Goal: Browse casually

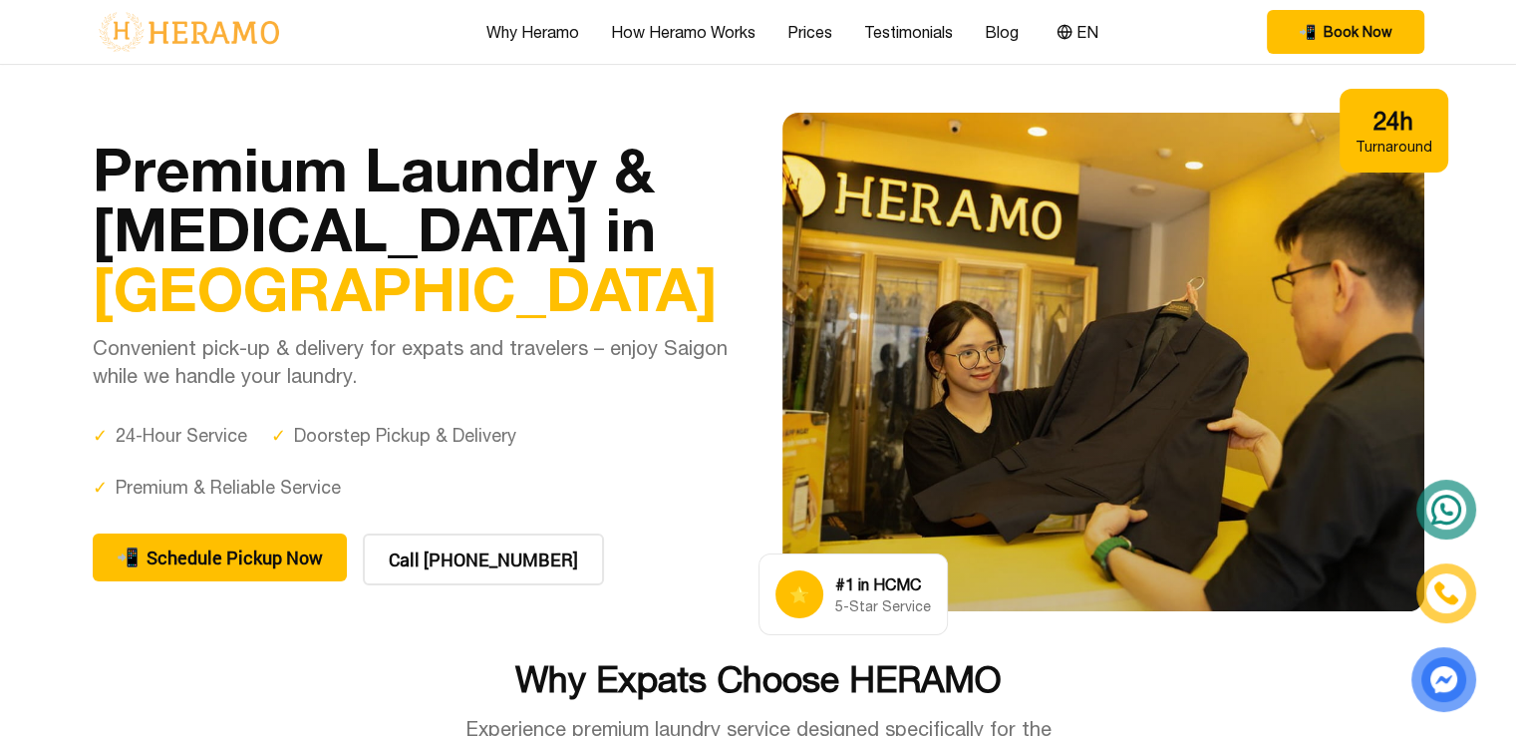
click at [797, 560] on div "⭐ #1 in HCMC 5-Star Service" at bounding box center [853, 594] width 189 height 82
click at [798, 575] on div "⭐" at bounding box center [800, 594] width 48 height 48
drag, startPoint x: 789, startPoint y: 587, endPoint x: 928, endPoint y: 614, distance: 142.1
click at [801, 614] on div "⭐ #1 in HCMC 5-Star Service" at bounding box center [853, 594] width 189 height 82
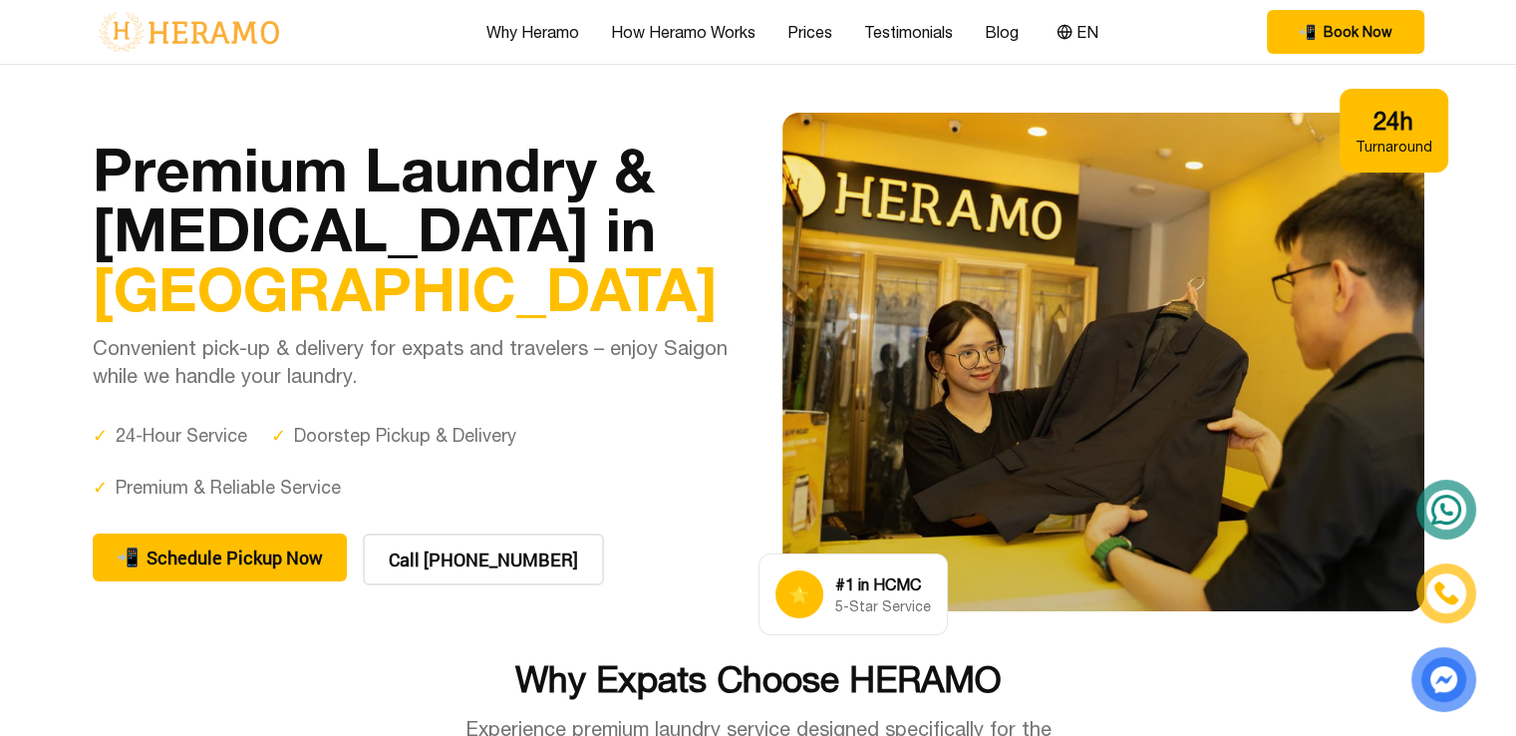
click at [801, 601] on div "5-Star Service" at bounding box center [883, 606] width 96 height 20
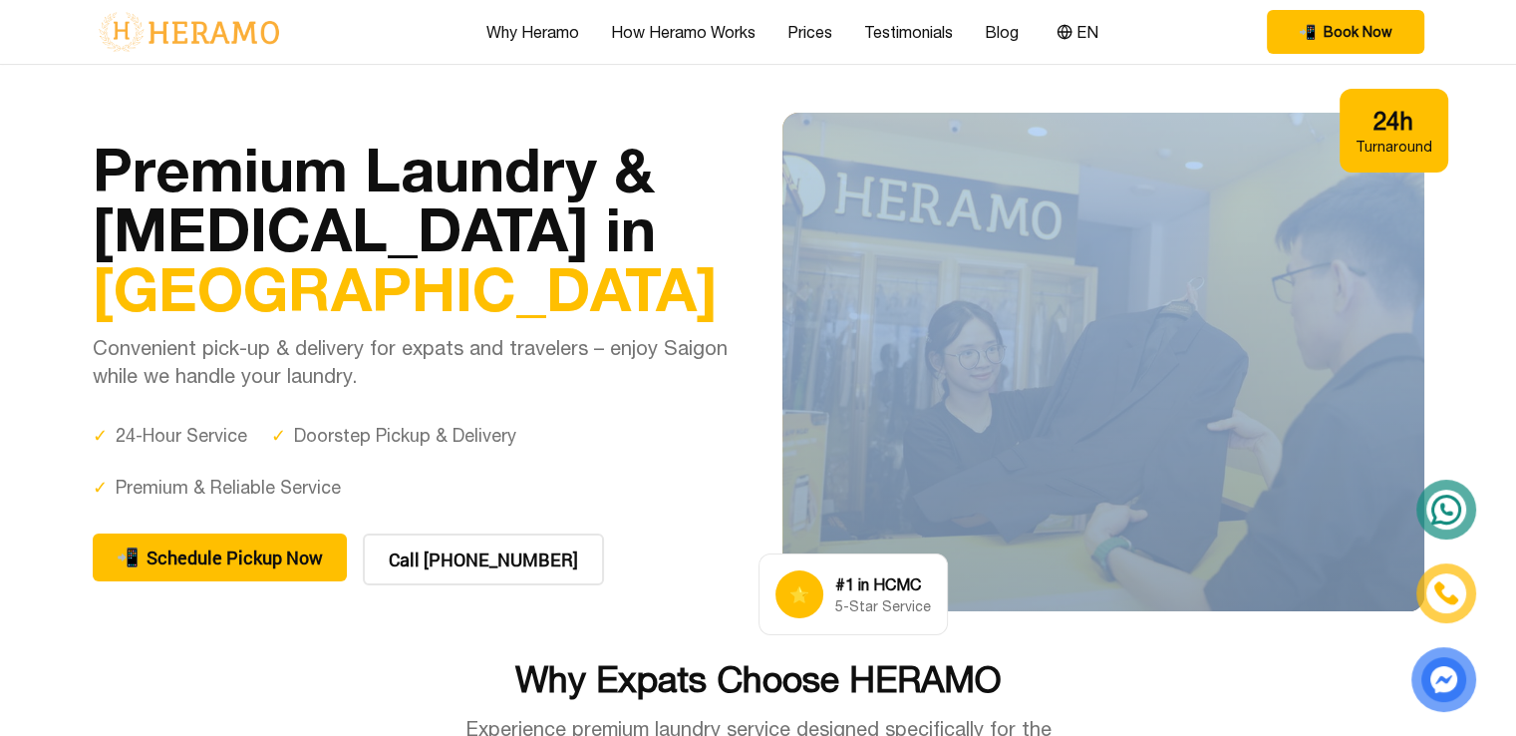
drag, startPoint x: 763, startPoint y: 104, endPoint x: 1366, endPoint y: 383, distance: 664.6
click at [801, 383] on section "Premium Laundry & [MEDICAL_DATA] in [GEOGRAPHIC_DATA] Convenient pick-up & deli…" at bounding box center [758, 362] width 1516 height 594
click at [801, 502] on div at bounding box center [1104, 362] width 642 height 498
drag, startPoint x: 755, startPoint y: 105, endPoint x: 1197, endPoint y: 364, distance: 512.9
click at [801, 364] on section "Premium Laundry & [MEDICAL_DATA] in [GEOGRAPHIC_DATA] Convenient pick-up & deli…" at bounding box center [758, 362] width 1516 height 594
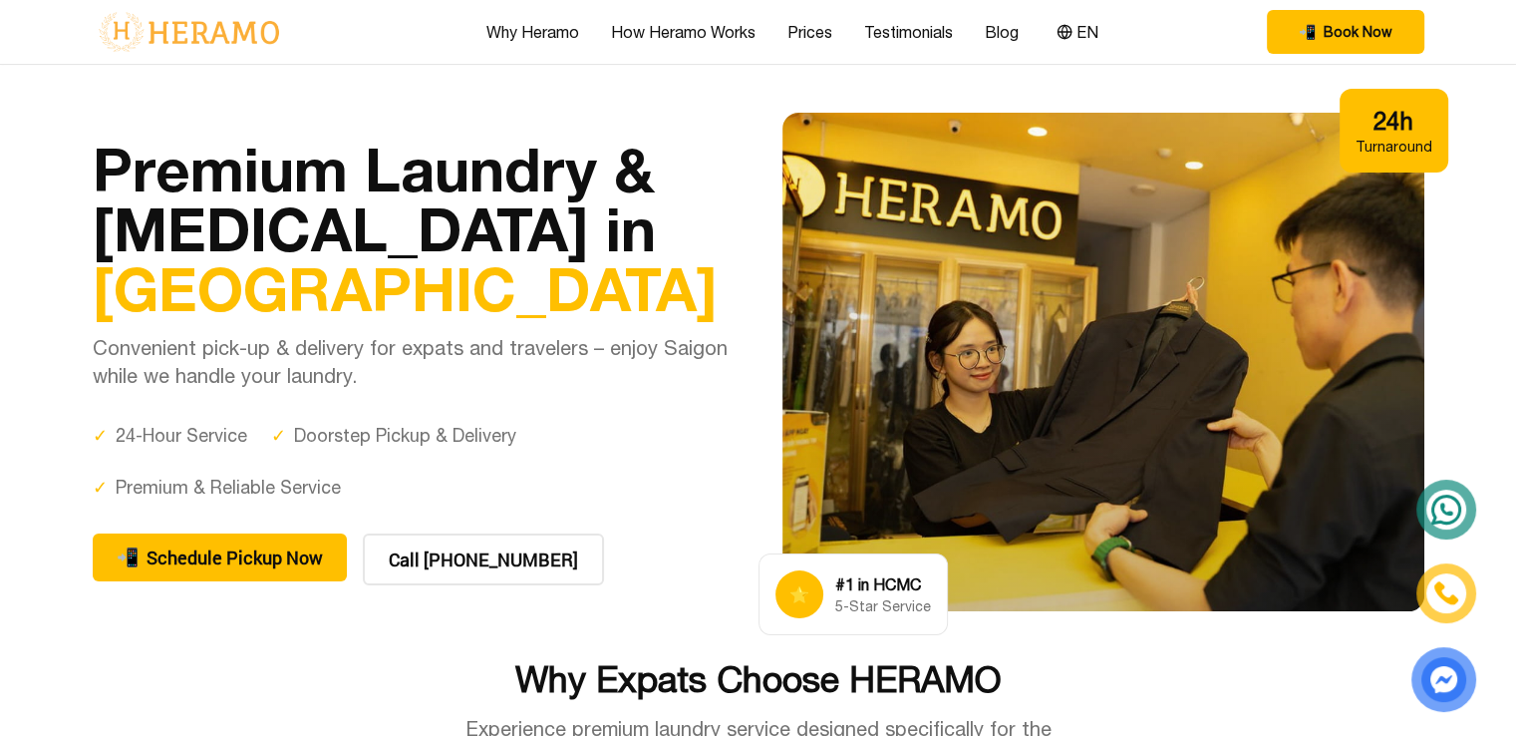
click at [795, 595] on span "⭐" at bounding box center [800, 594] width 20 height 24
click at [795, 591] on span "⭐" at bounding box center [800, 594] width 20 height 24
drag, startPoint x: 766, startPoint y: 580, endPoint x: 820, endPoint y: 603, distance: 59.4
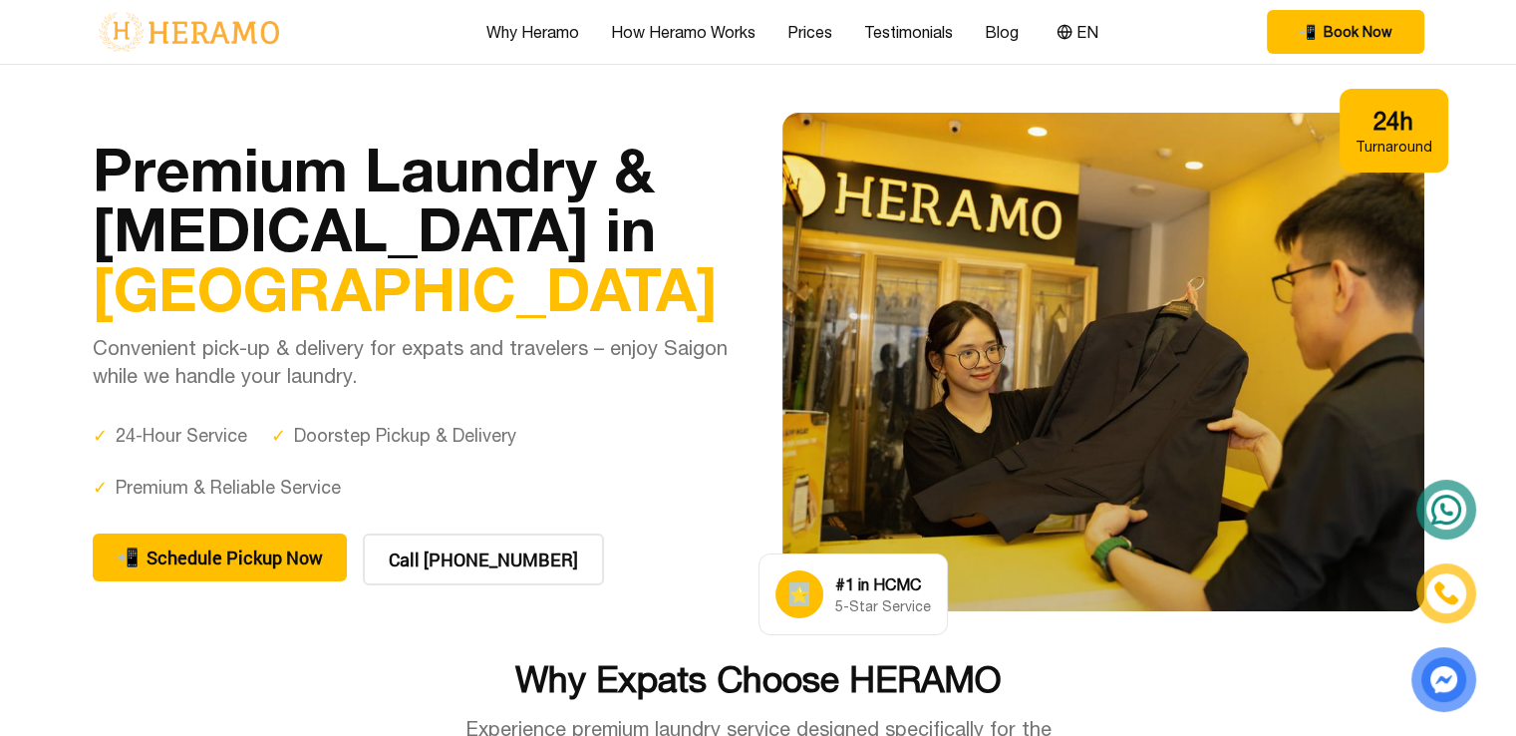
click at [801, 603] on div "⭐ #1 in HCMC 5-Star Service" at bounding box center [853, 594] width 189 height 82
click at [801, 593] on span "⭐" at bounding box center [800, 594] width 20 height 24
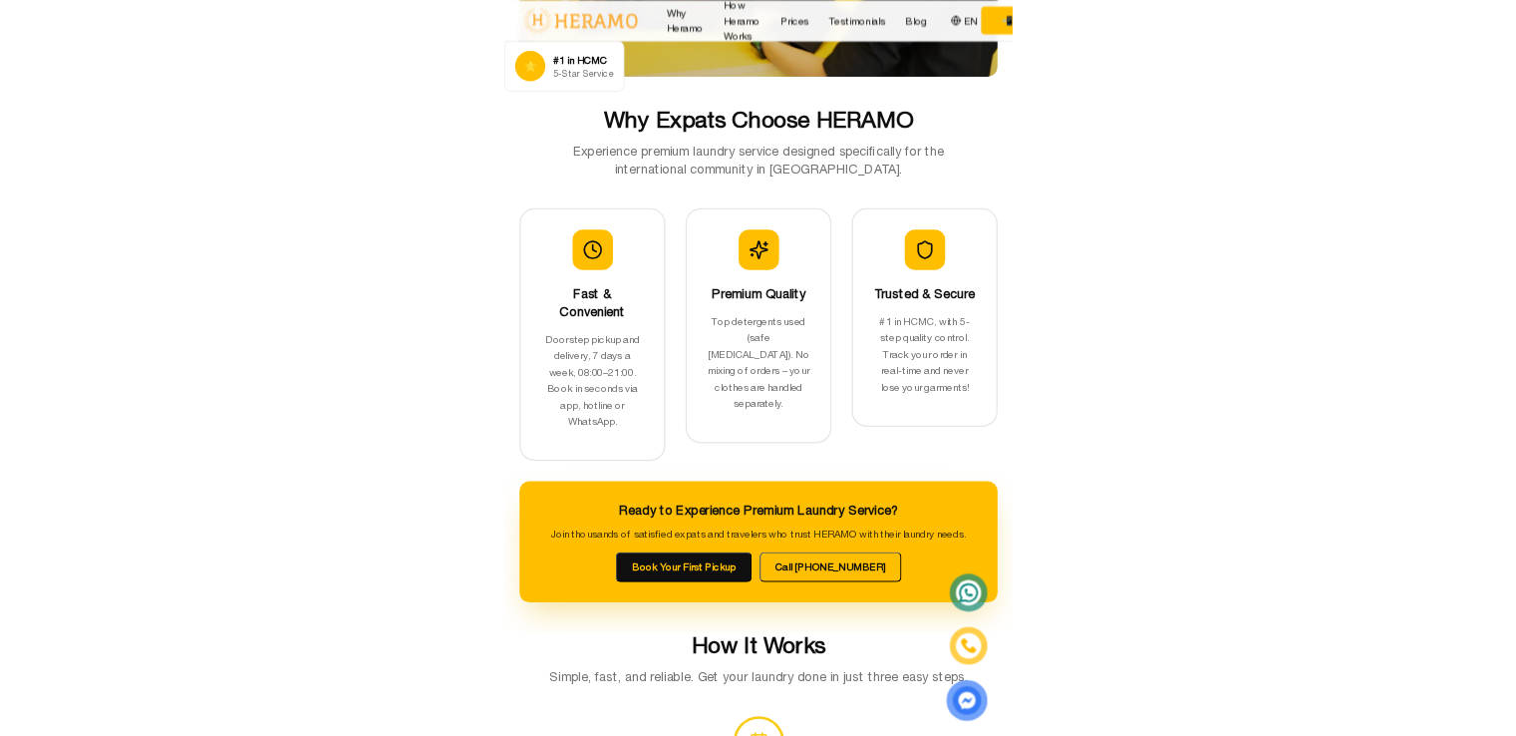
scroll to position [598, 0]
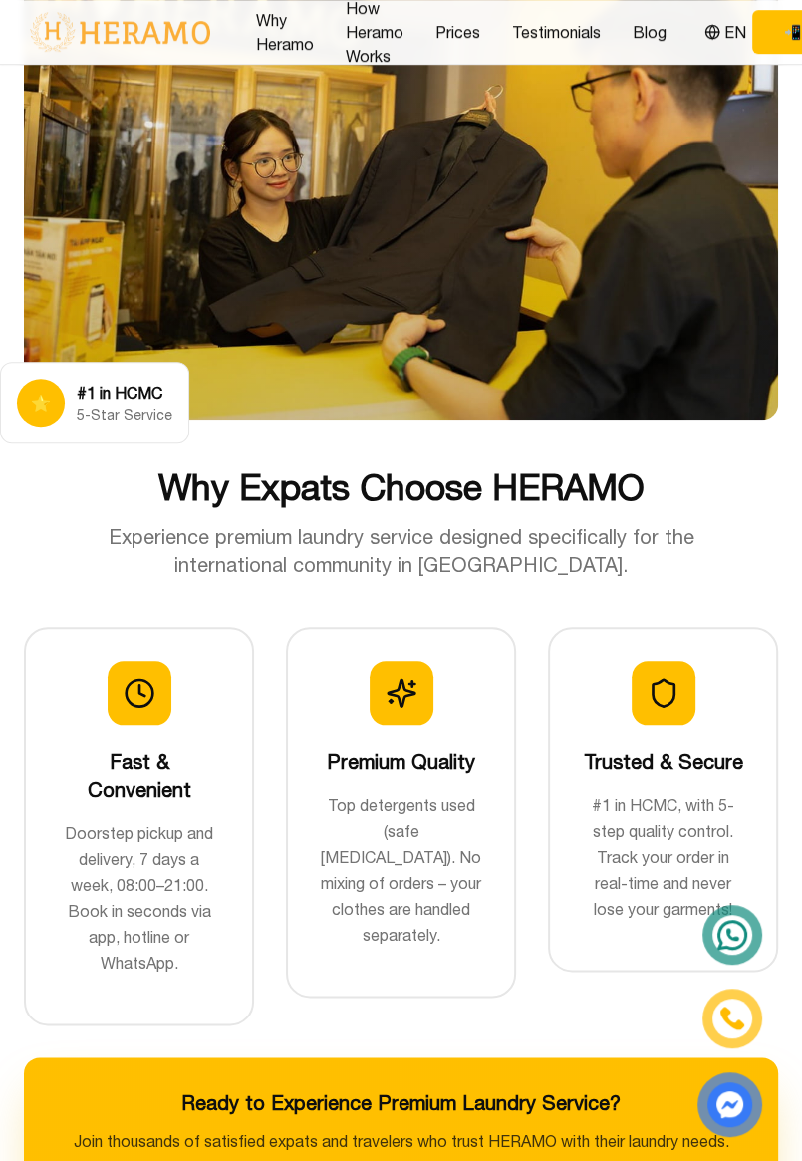
click at [31, 391] on span "⭐" at bounding box center [41, 403] width 20 height 24
click at [37, 391] on span "⭐" at bounding box center [41, 403] width 20 height 24
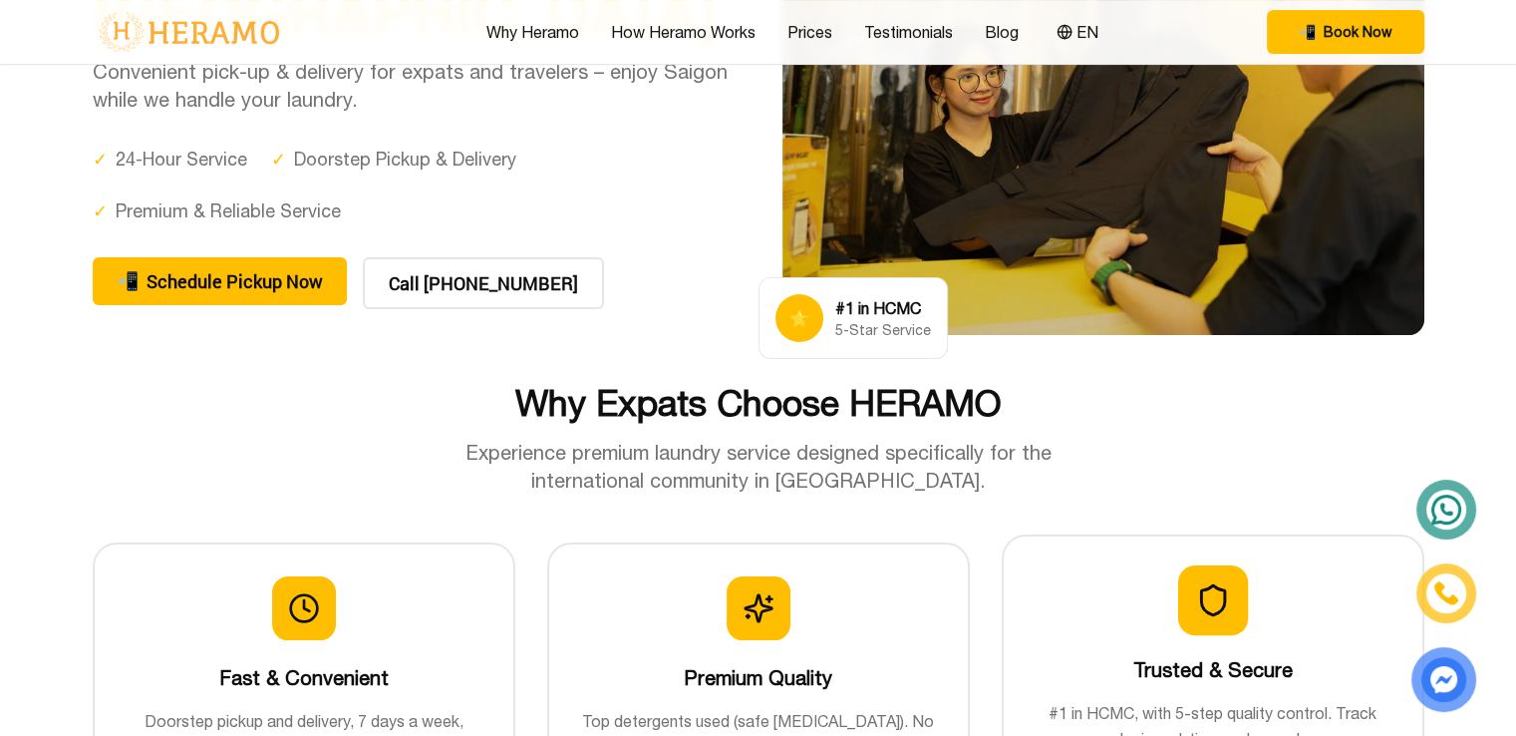
scroll to position [0, 0]
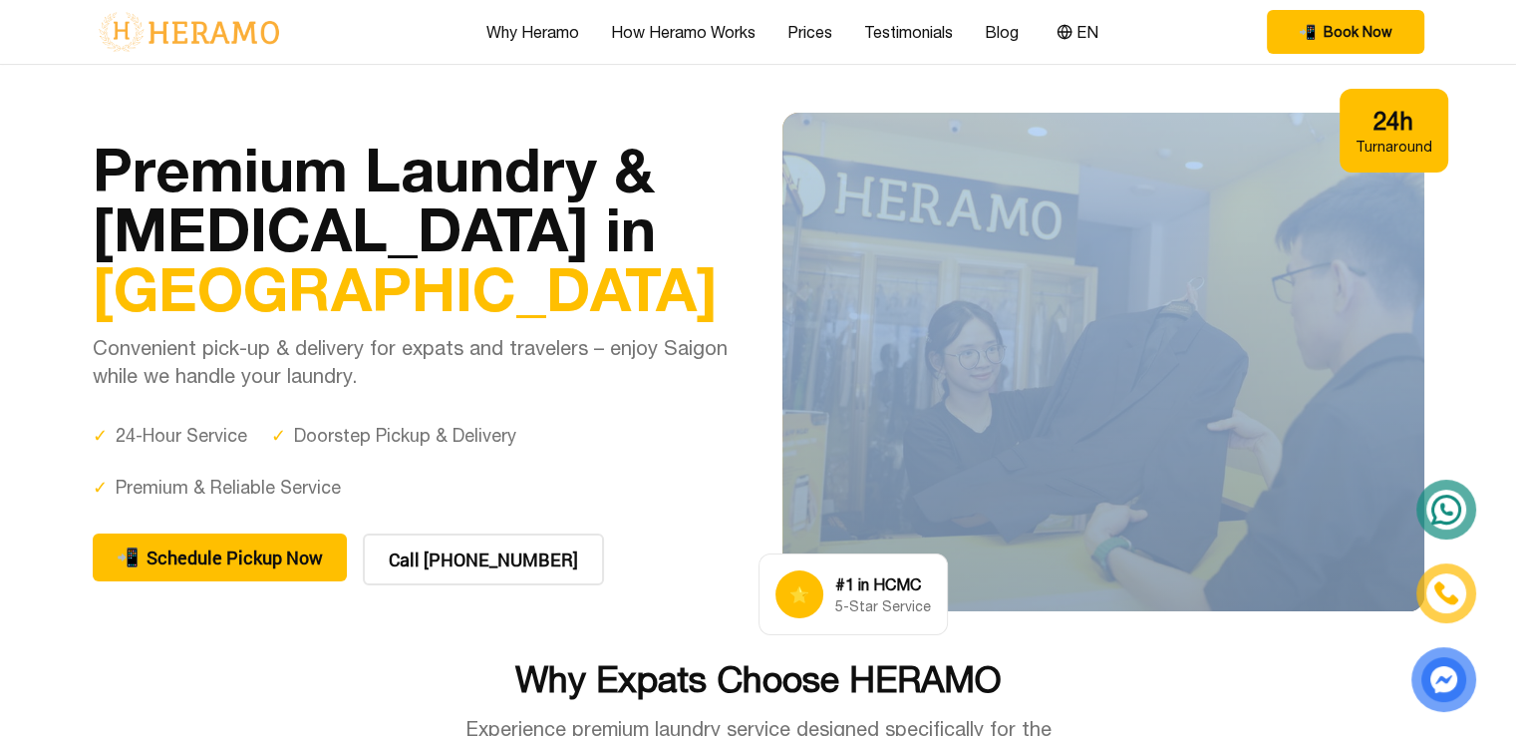
drag, startPoint x: 760, startPoint y: 97, endPoint x: 1324, endPoint y: 447, distance: 663.9
click at [801, 447] on section "Premium Laundry & [MEDICAL_DATA] in [GEOGRAPHIC_DATA] Convenient pick-up & deli…" at bounding box center [758, 362] width 1516 height 594
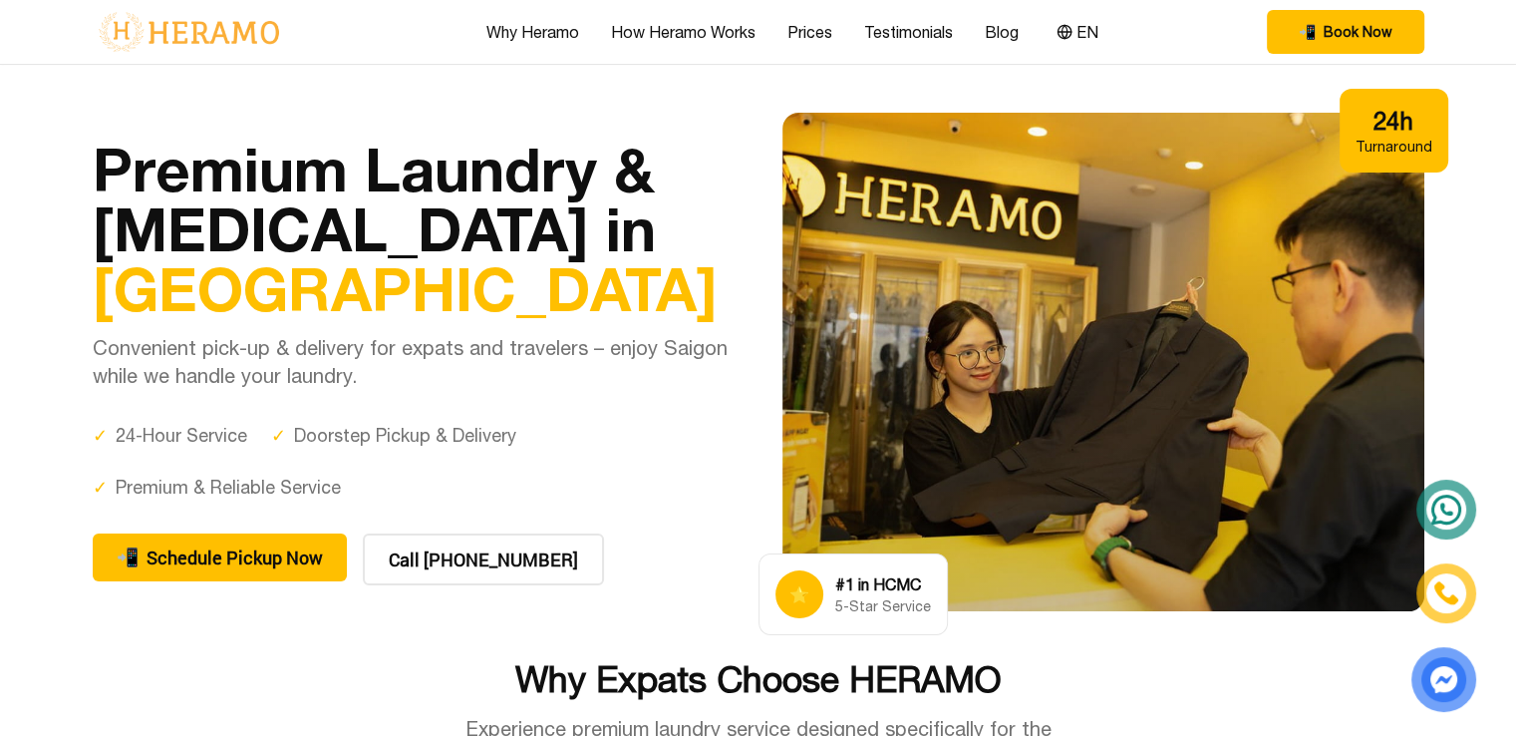
drag, startPoint x: 776, startPoint y: 594, endPoint x: 965, endPoint y: 598, distance: 189.4
click at [801, 598] on div "⭐ #1 in HCMC 5-Star Service 24h Turnaround" at bounding box center [1104, 362] width 642 height 498
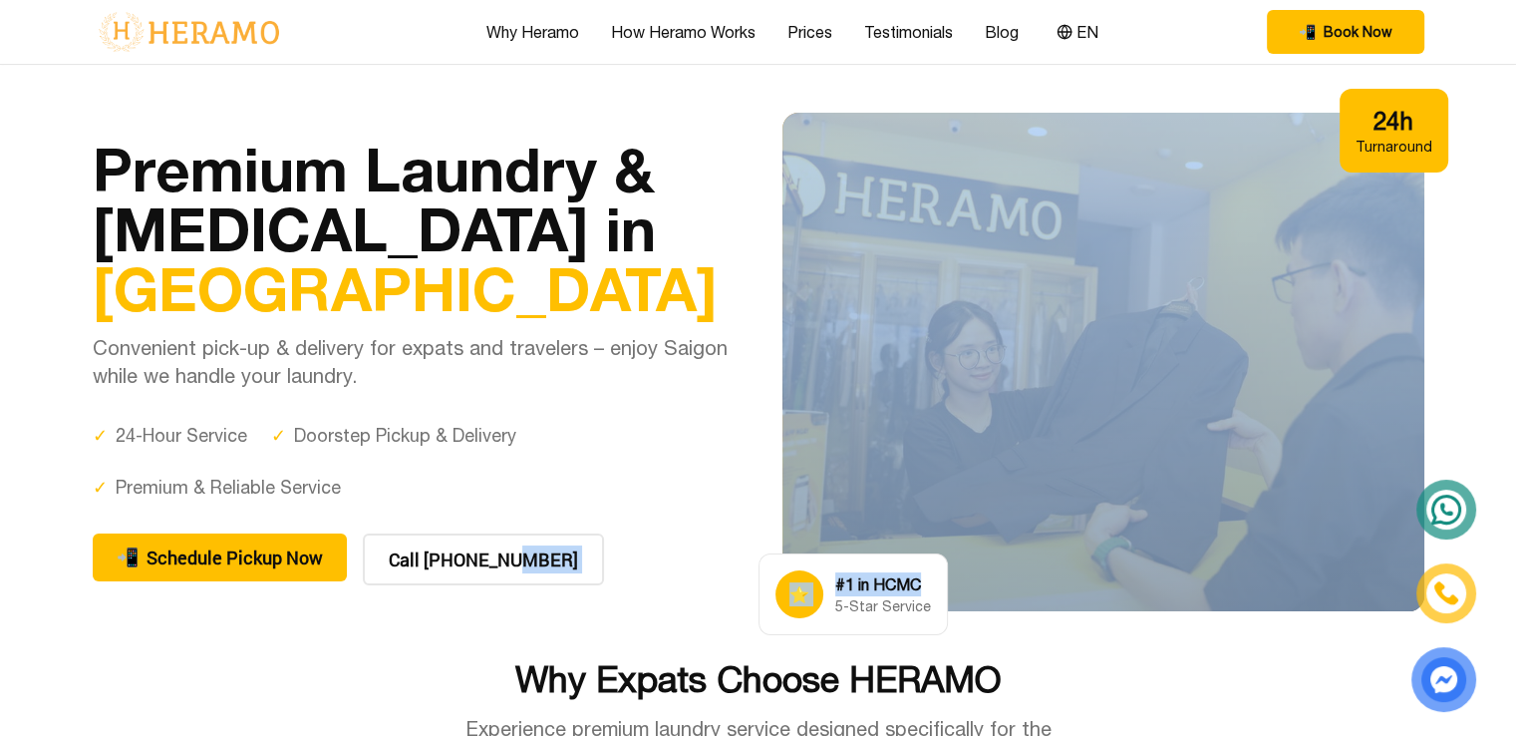
drag, startPoint x: 725, startPoint y: 538, endPoint x: 937, endPoint y: 584, distance: 217.2
click at [801, 584] on div "Premium Laundry & [MEDICAL_DATA] in [GEOGRAPHIC_DATA] Convenient pick-up & deli…" at bounding box center [759, 362] width 1332 height 498
click at [741, 555] on div "Premium Laundry & [MEDICAL_DATA] in [GEOGRAPHIC_DATA] Convenient pick-up & deli…" at bounding box center [759, 362] width 1332 height 498
drag, startPoint x: 755, startPoint y: 565, endPoint x: 908, endPoint y: 607, distance: 159.1
click at [801, 607] on div "Premium Laundry & [MEDICAL_DATA] in [GEOGRAPHIC_DATA] Convenient pick-up & deli…" at bounding box center [759, 362] width 1332 height 498
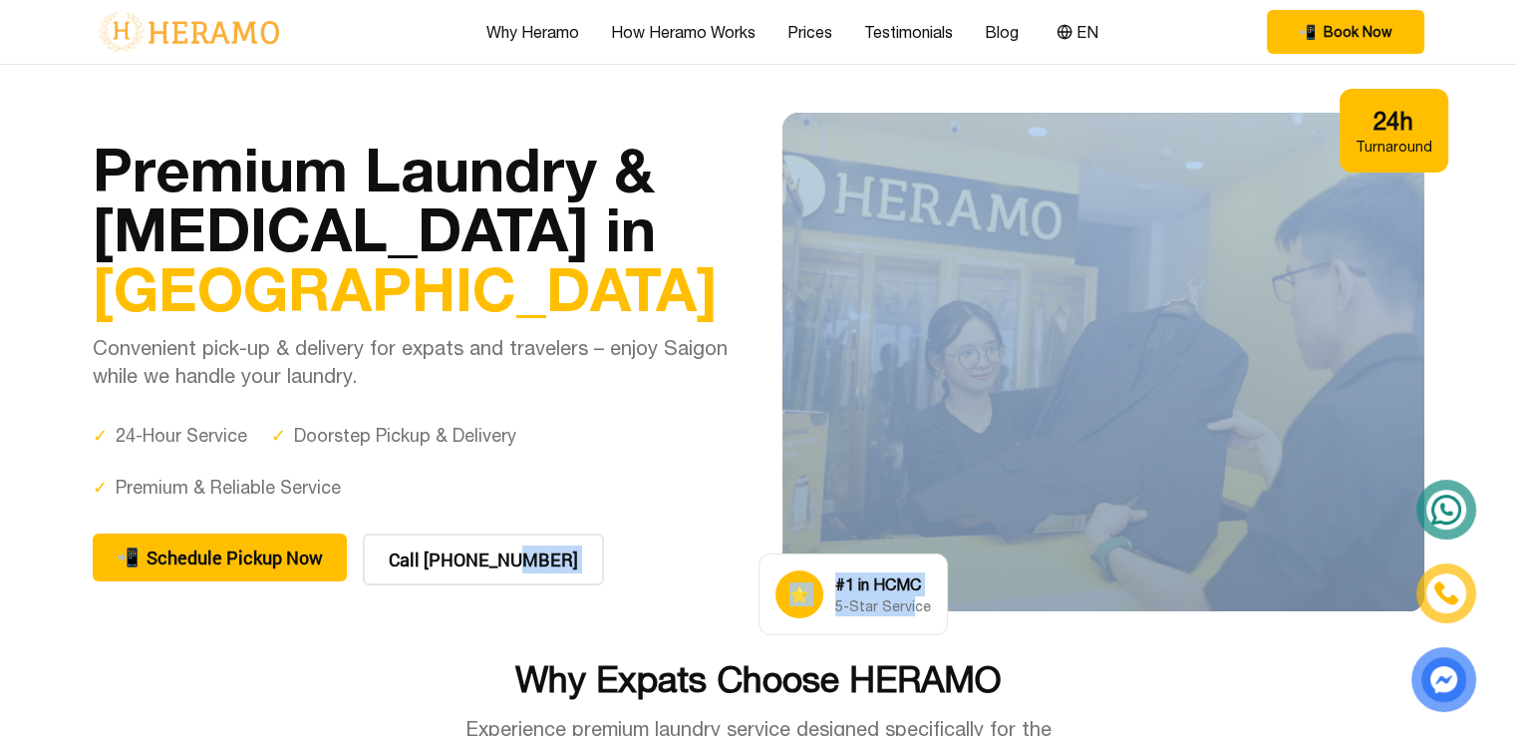
click at [774, 558] on div "⭐ #1 in HCMC 5-Star Service" at bounding box center [853, 594] width 189 height 82
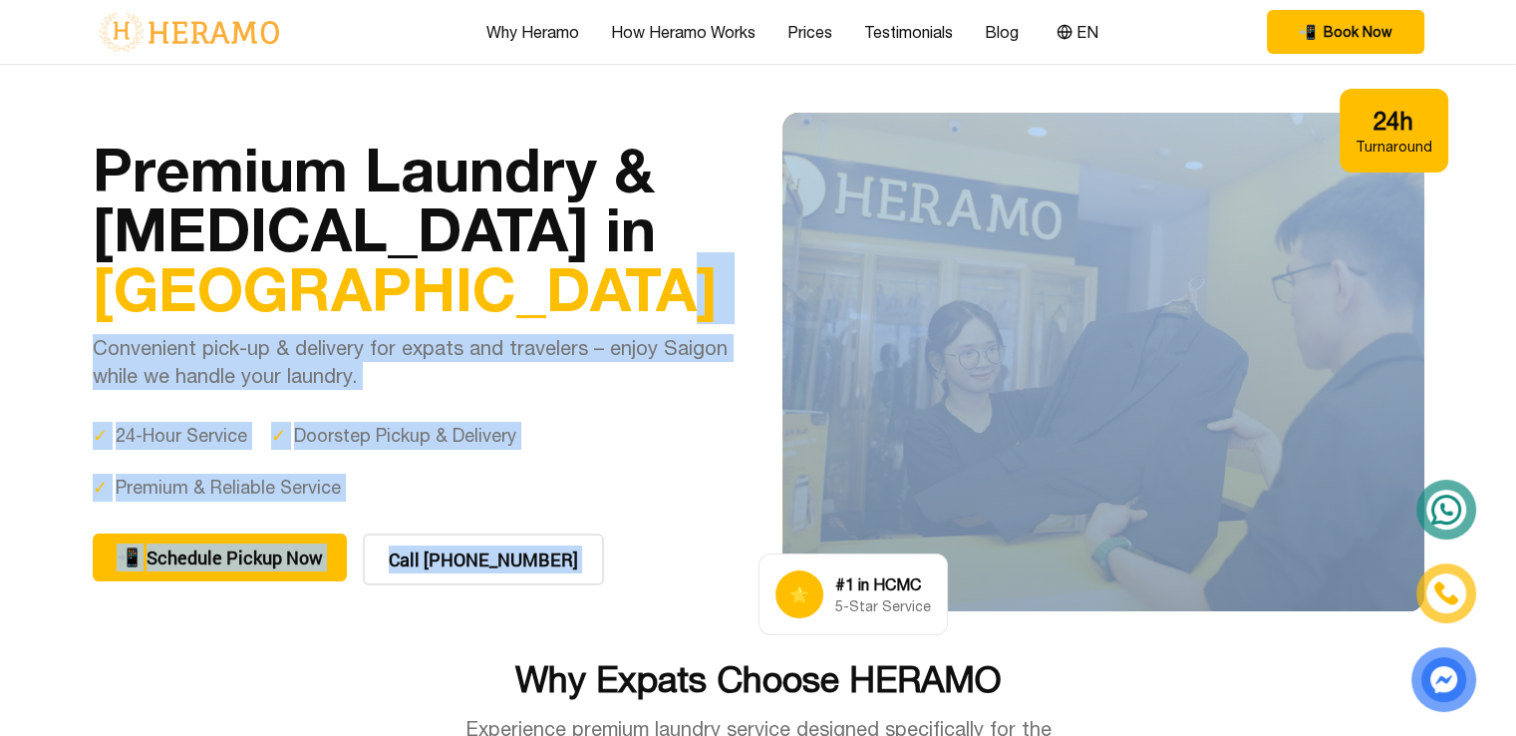
drag, startPoint x: 756, startPoint y: 261, endPoint x: 1212, endPoint y: 534, distance: 532.0
click at [801, 534] on div "Premium Laundry & [MEDICAL_DATA] in [GEOGRAPHIC_DATA] Convenient pick-up & deli…" at bounding box center [759, 362] width 1332 height 498
click at [801, 534] on div at bounding box center [1104, 362] width 642 height 498
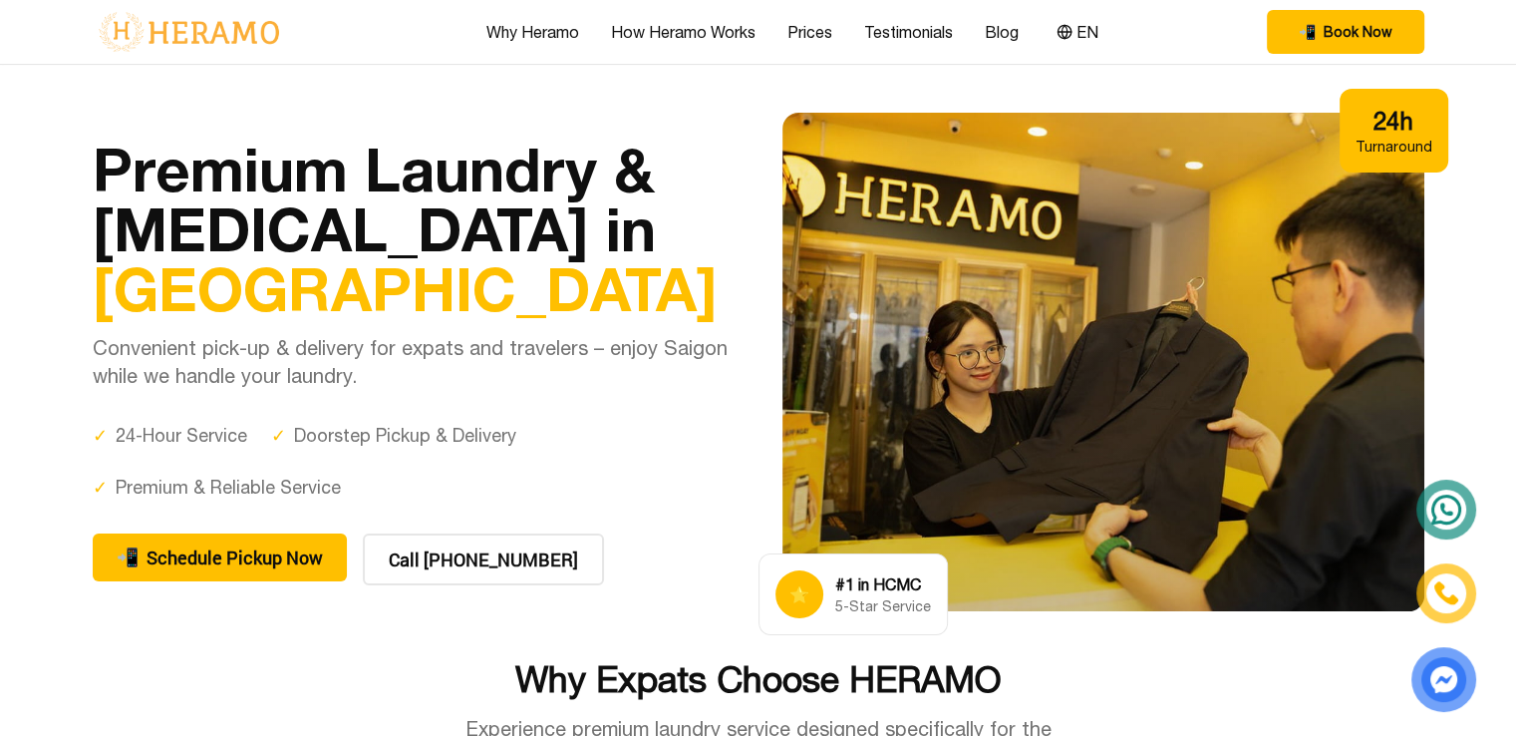
drag, startPoint x: 1260, startPoint y: 600, endPoint x: 928, endPoint y: 224, distance: 501.4
click at [801, 228] on div at bounding box center [1104, 362] width 642 height 498
drag, startPoint x: 789, startPoint y: 160, endPoint x: 1279, endPoint y: 539, distance: 619.7
click at [801, 539] on div at bounding box center [1104, 362] width 642 height 498
drag, startPoint x: 1385, startPoint y: 121, endPoint x: 1416, endPoint y: 125, distance: 31.2
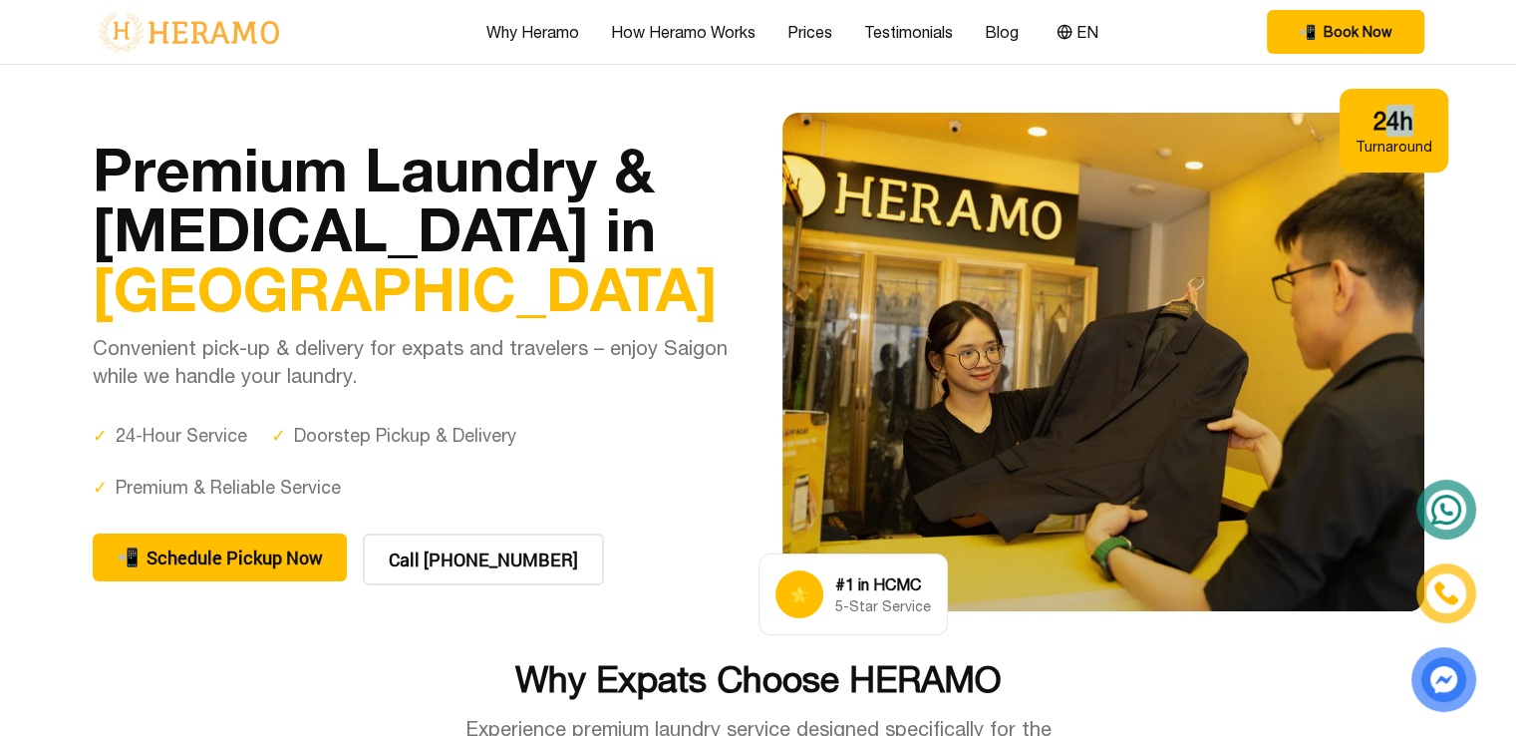
click at [801, 125] on div "24h" at bounding box center [1394, 121] width 77 height 32
